Goal: Find specific page/section: Find specific page/section

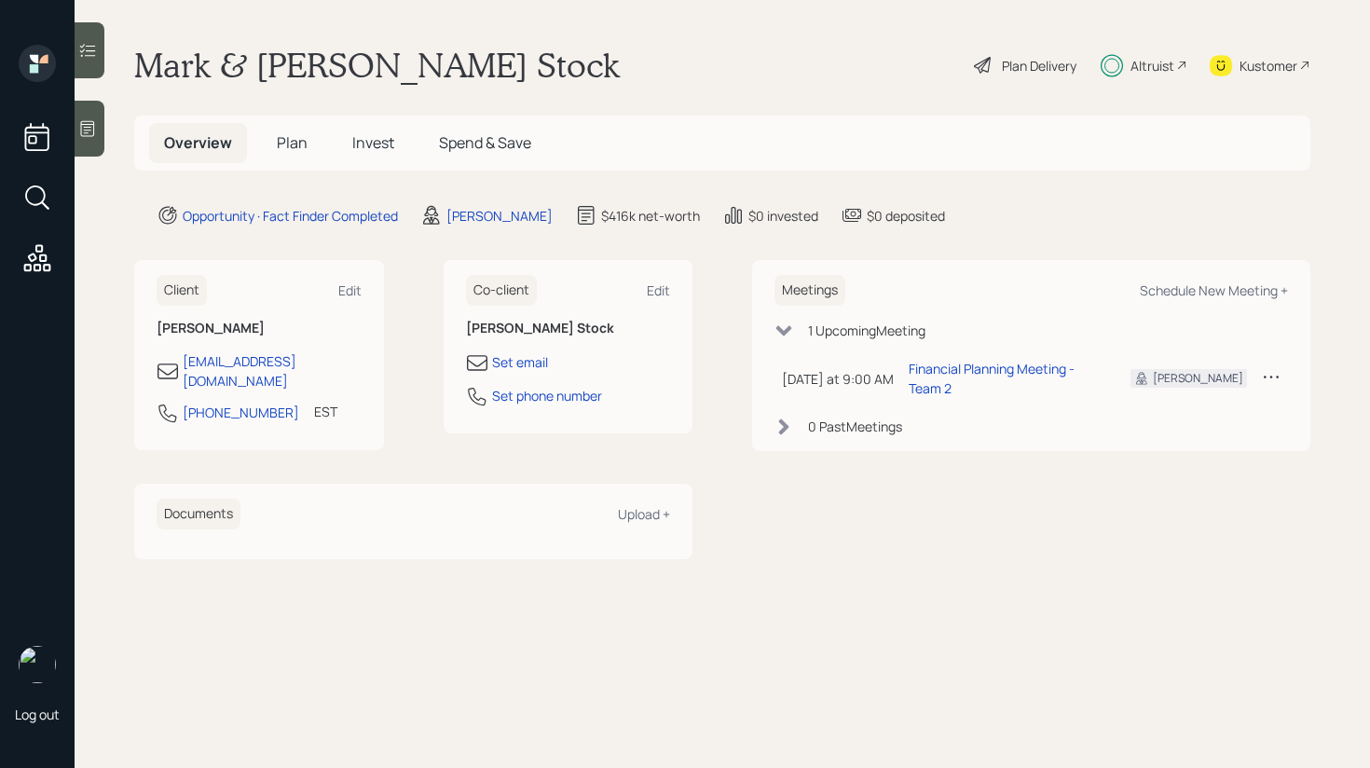
click at [304, 146] on span "Plan" at bounding box center [292, 142] width 31 height 21
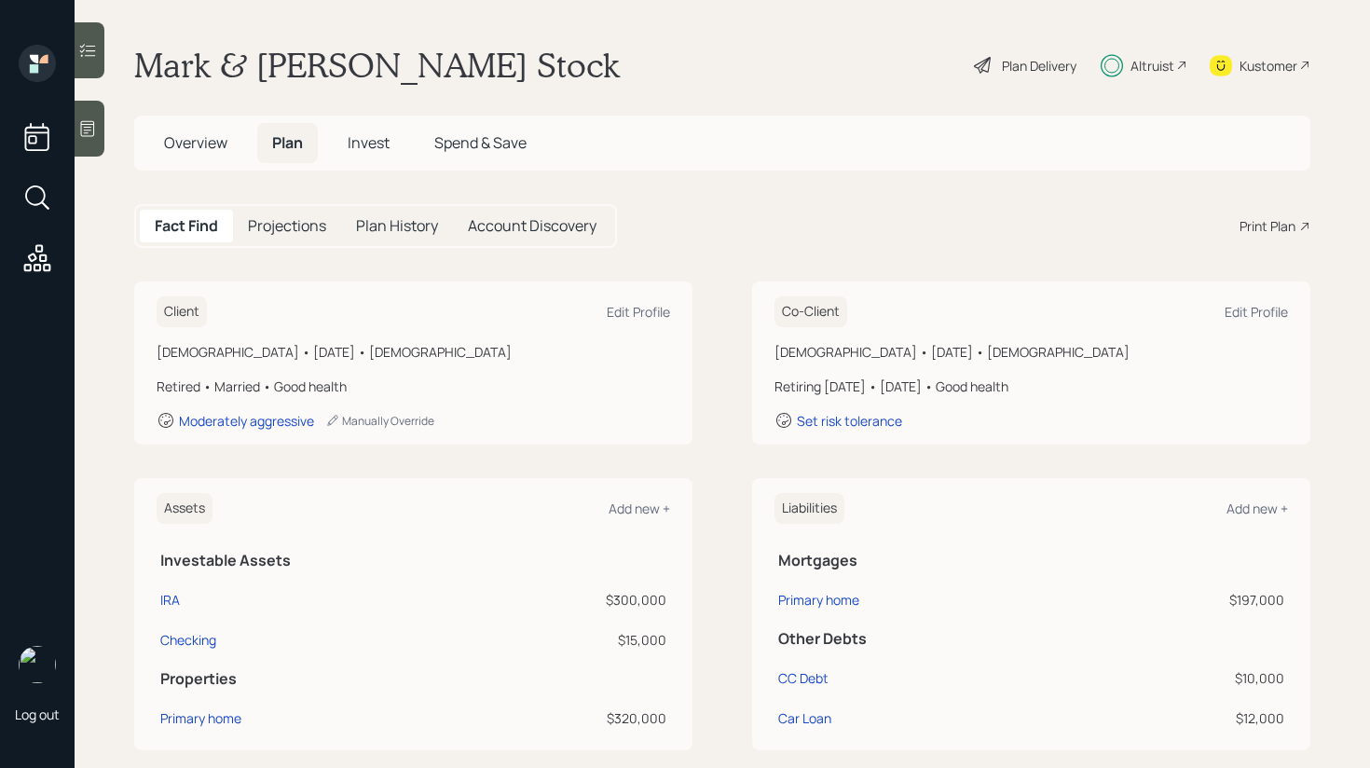
click at [364, 145] on span "Invest" at bounding box center [369, 142] width 42 height 21
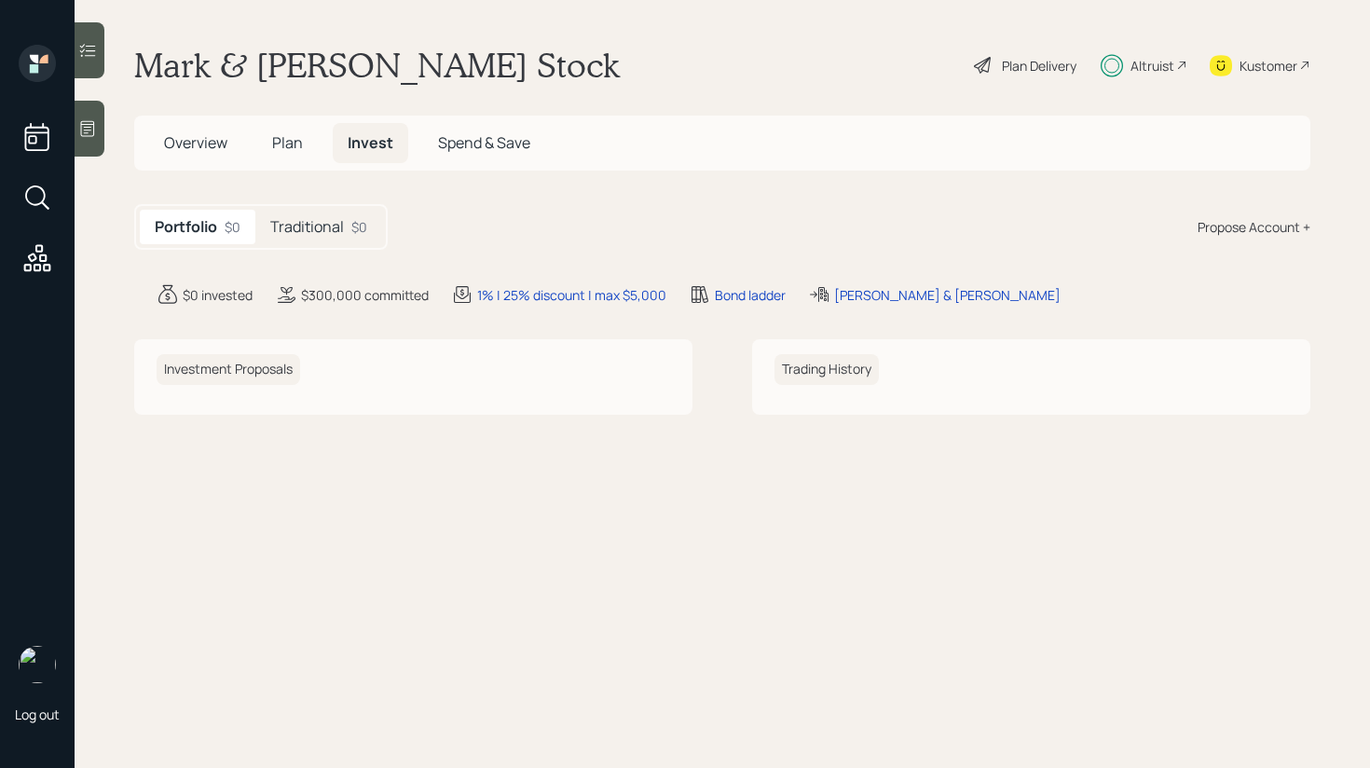
click at [291, 143] on span "Plan" at bounding box center [287, 142] width 31 height 21
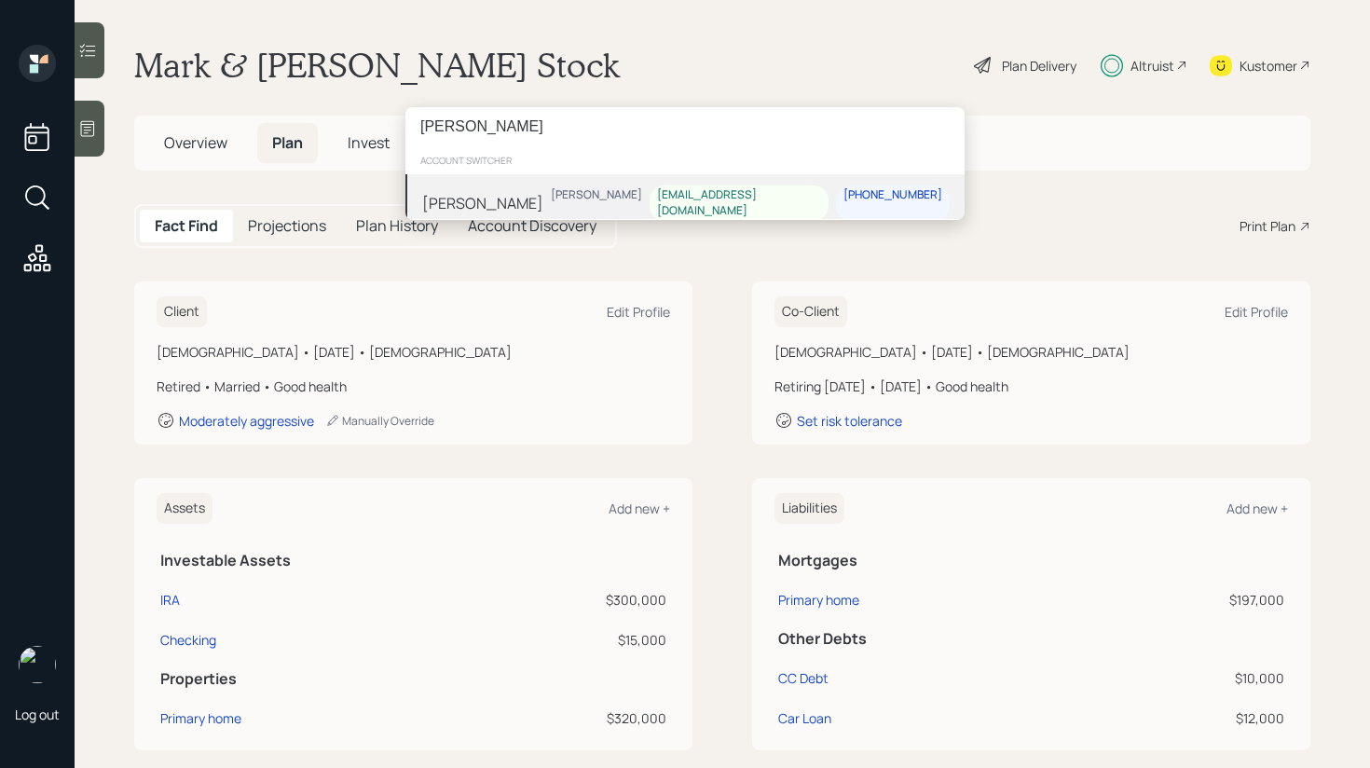
type input "cynthia kennedy"
click at [579, 194] on div "Cynthia Kennedy Michael Russo ckpalm987@gmail.com 770-630-5926" at bounding box center [684, 203] width 559 height 58
